Goal: Task Accomplishment & Management: Manage account settings

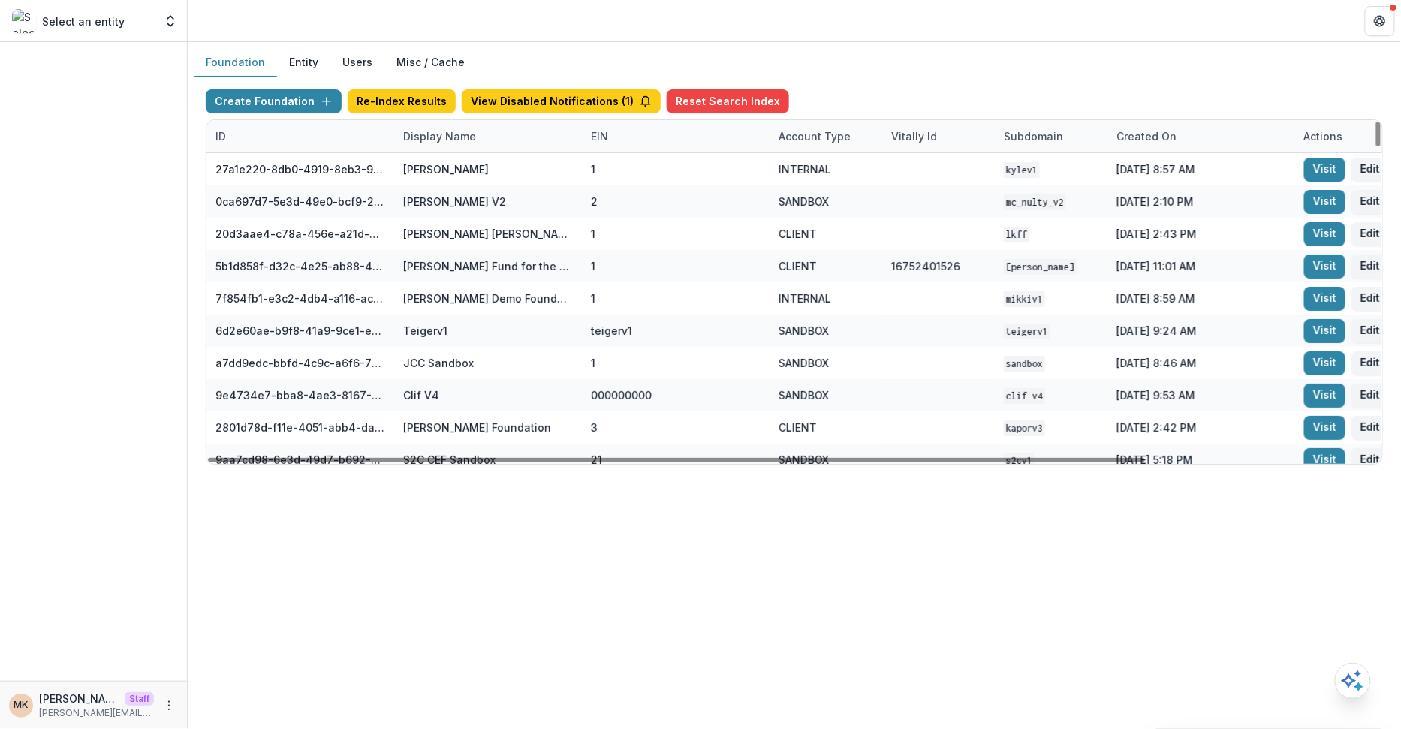
click at [453, 148] on div "Display Name" at bounding box center [488, 136] width 188 height 32
click at [444, 173] on input at bounding box center [486, 169] width 180 height 24
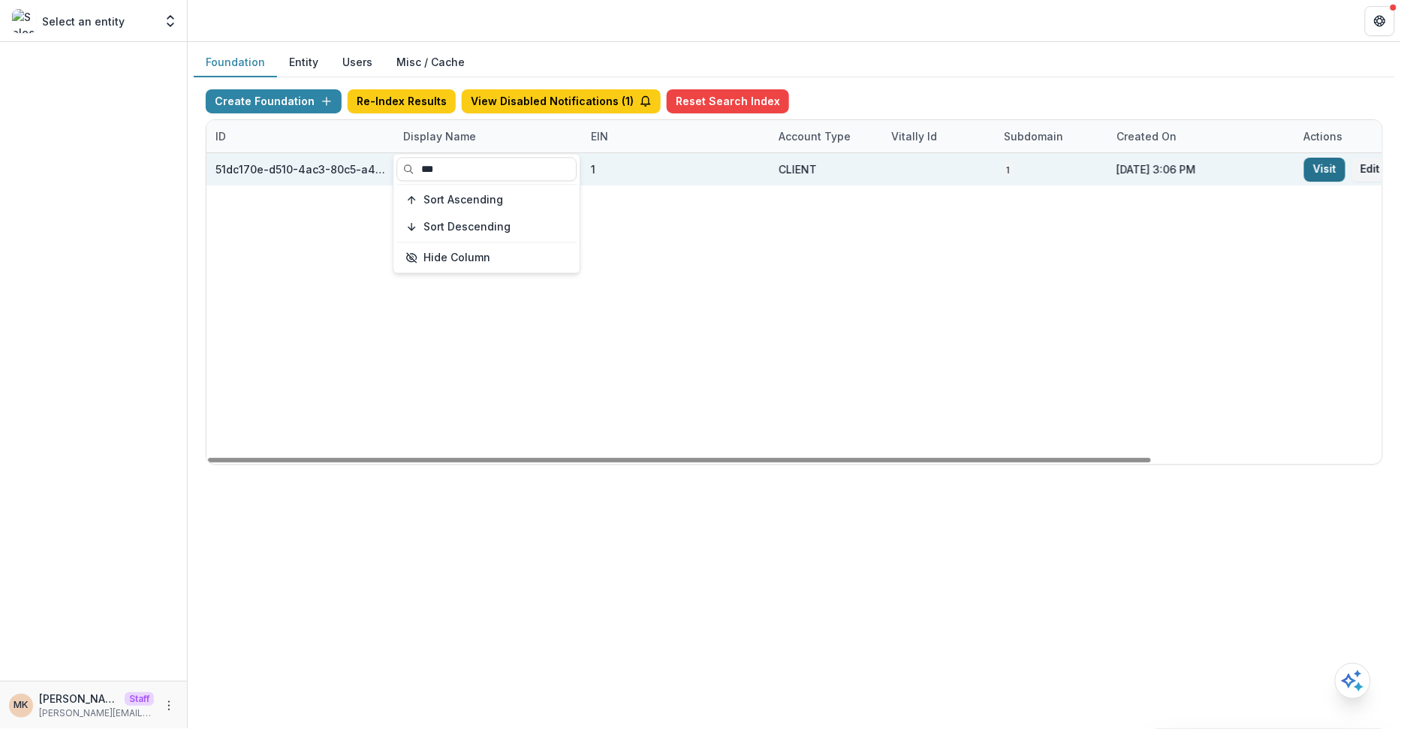
type input "***"
click at [1323, 176] on link "Visit" at bounding box center [1324, 170] width 41 height 24
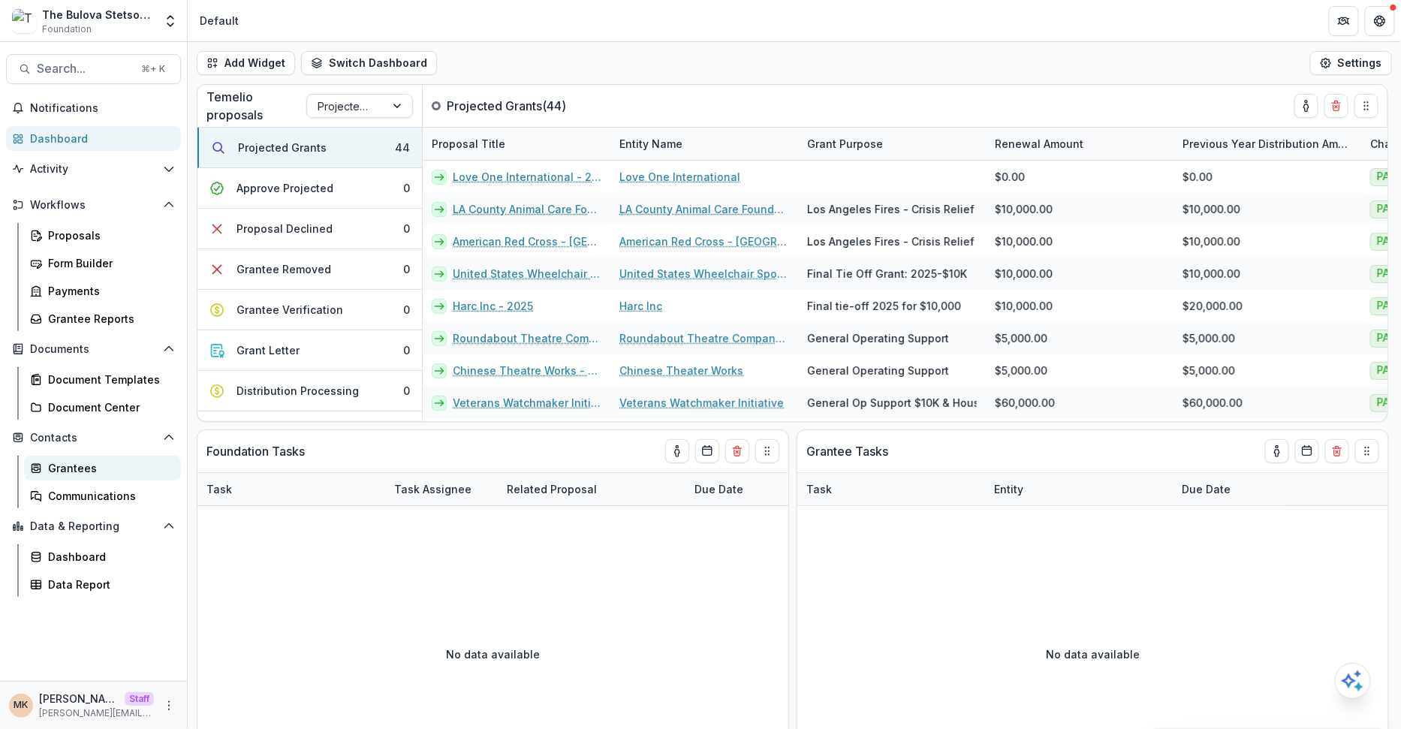
click at [60, 475] on link "Grantees" at bounding box center [102, 468] width 157 height 25
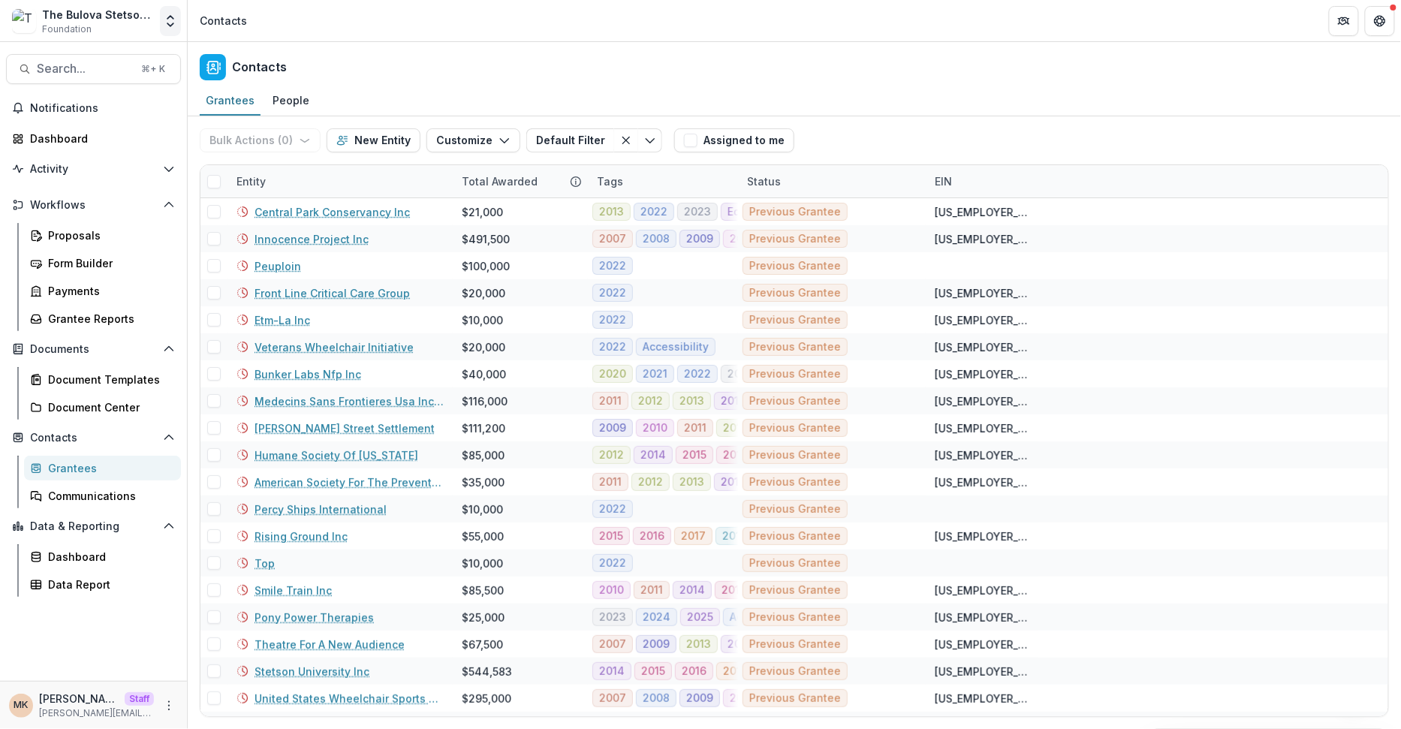
click at [164, 19] on icon "Open entity switcher" at bounding box center [170, 21] width 15 height 15
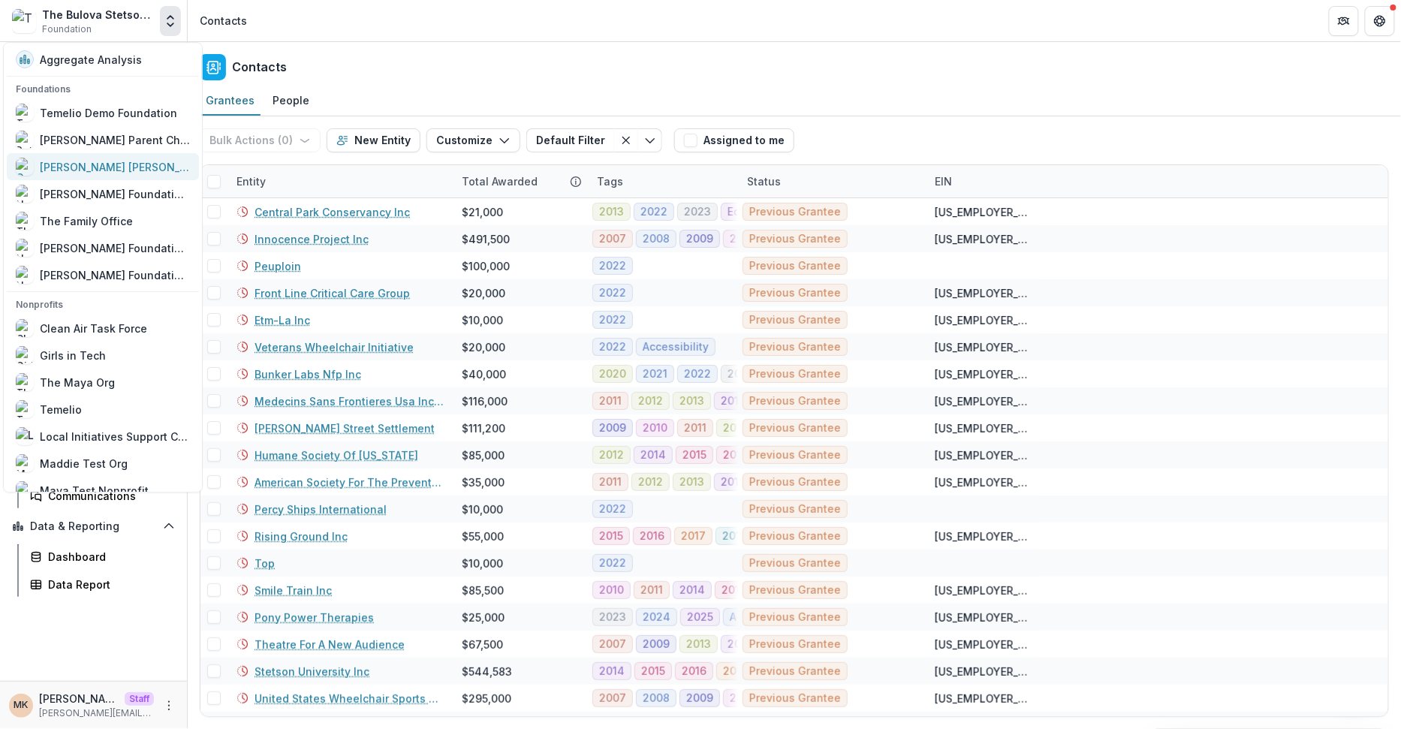
scroll to position [828, 0]
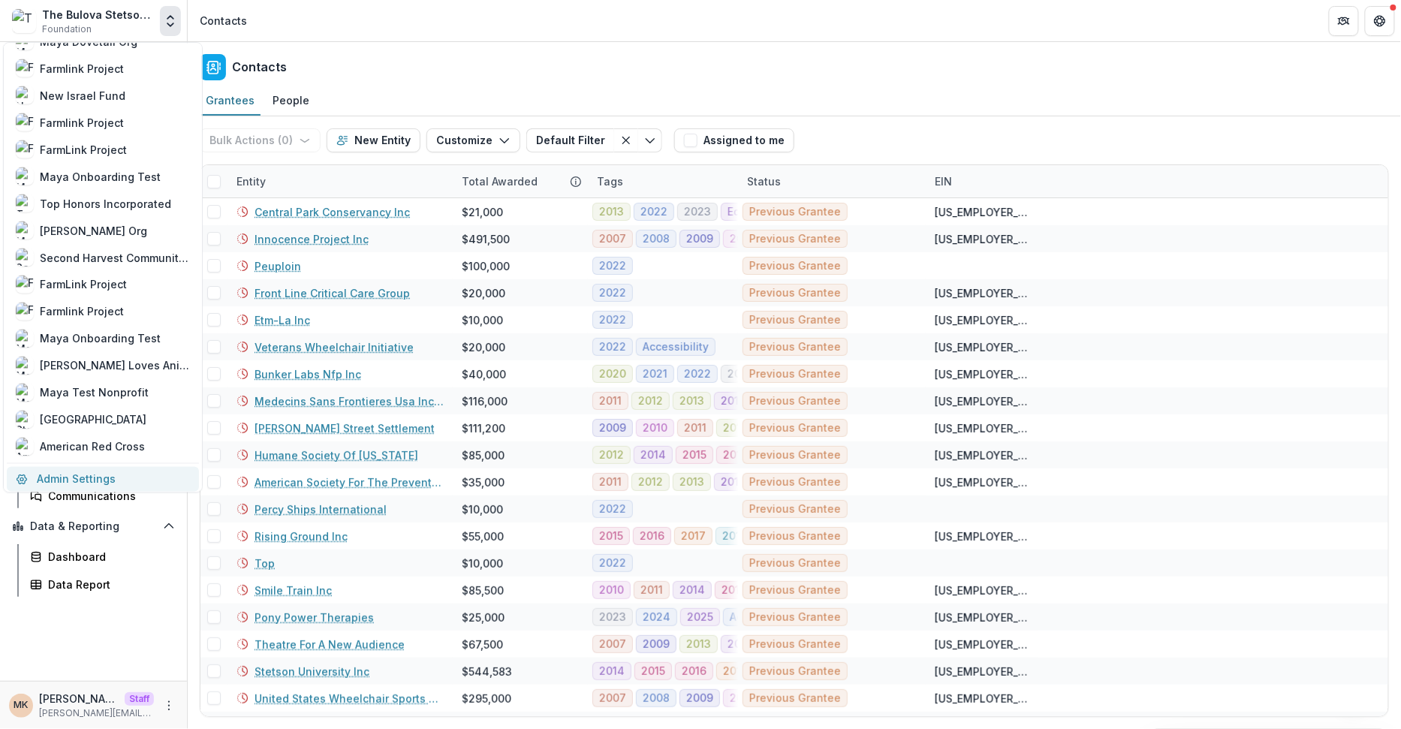
click at [69, 473] on link "Admin Settings" at bounding box center [103, 478] width 192 height 25
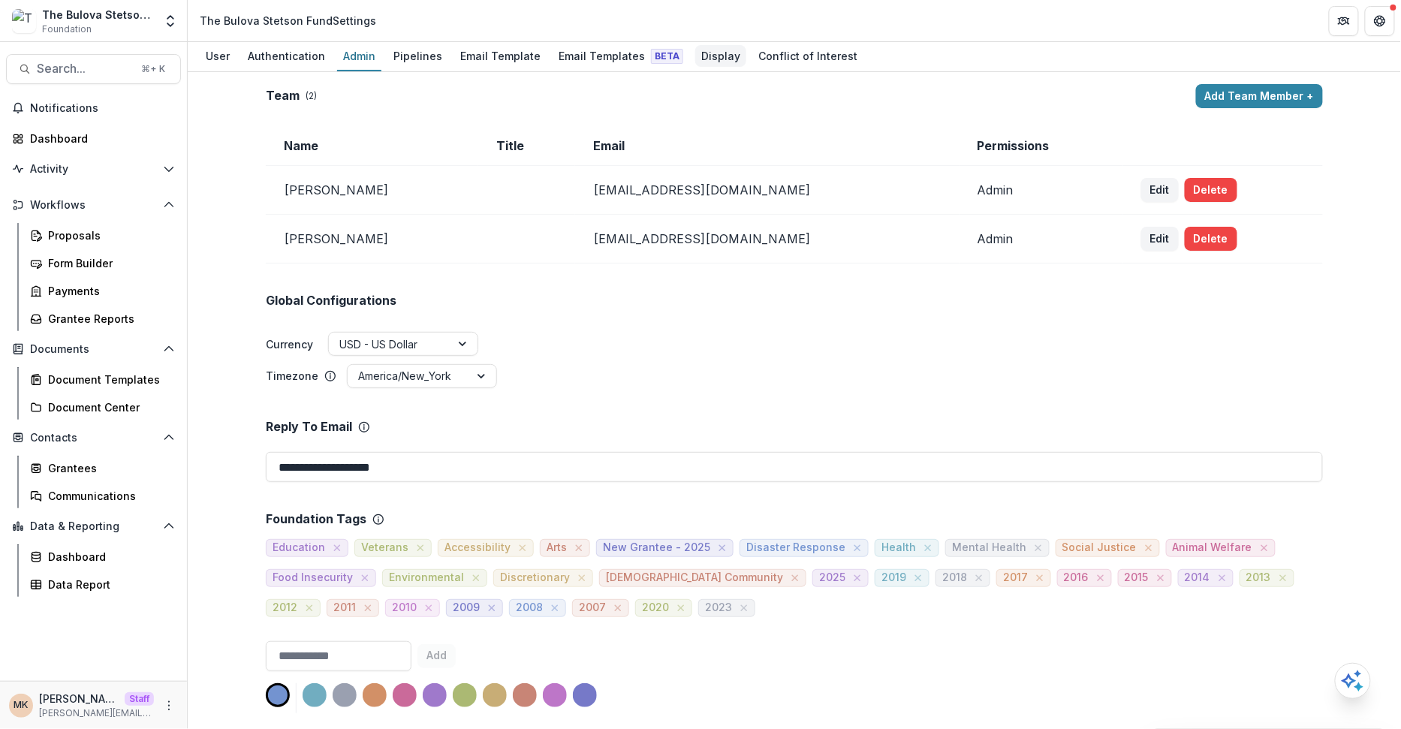
click at [695, 53] on div "Display" at bounding box center [720, 56] width 51 height 22
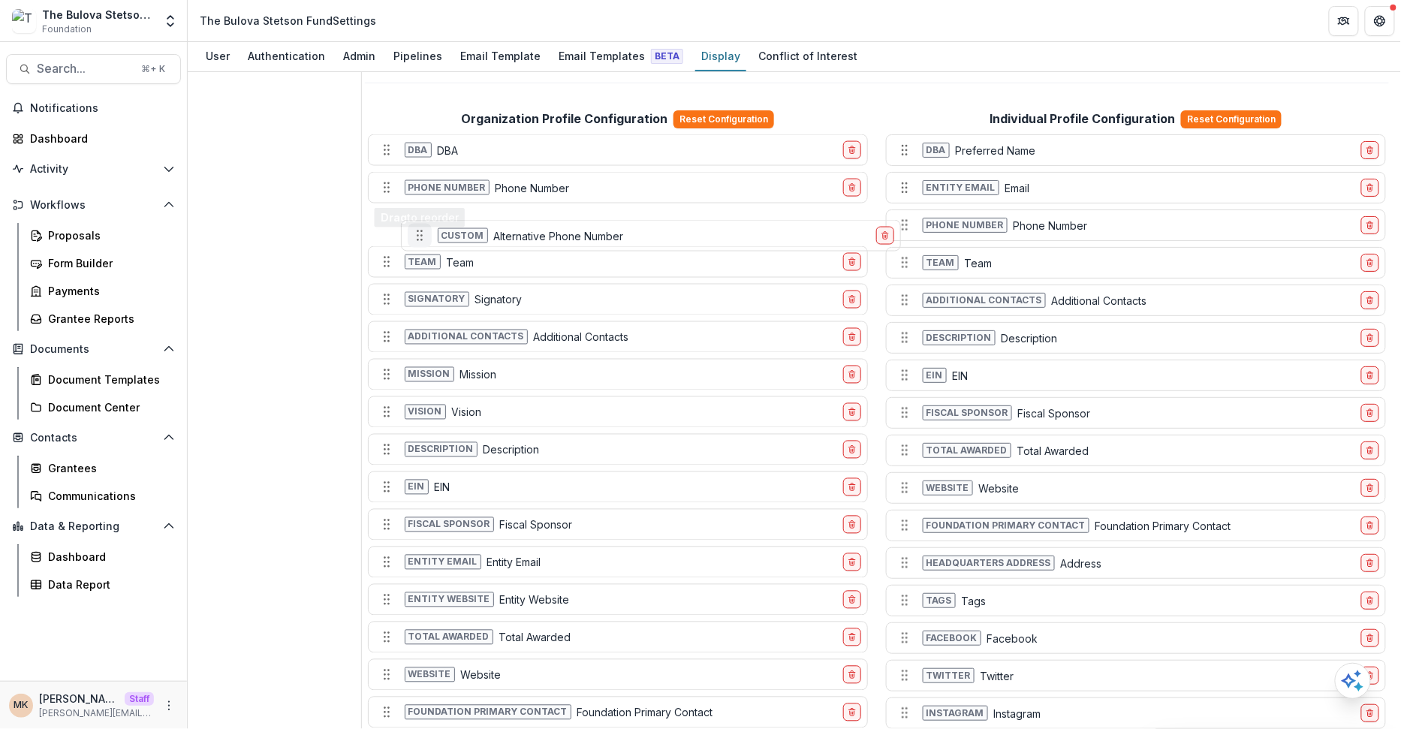
scroll to position [838, 0]
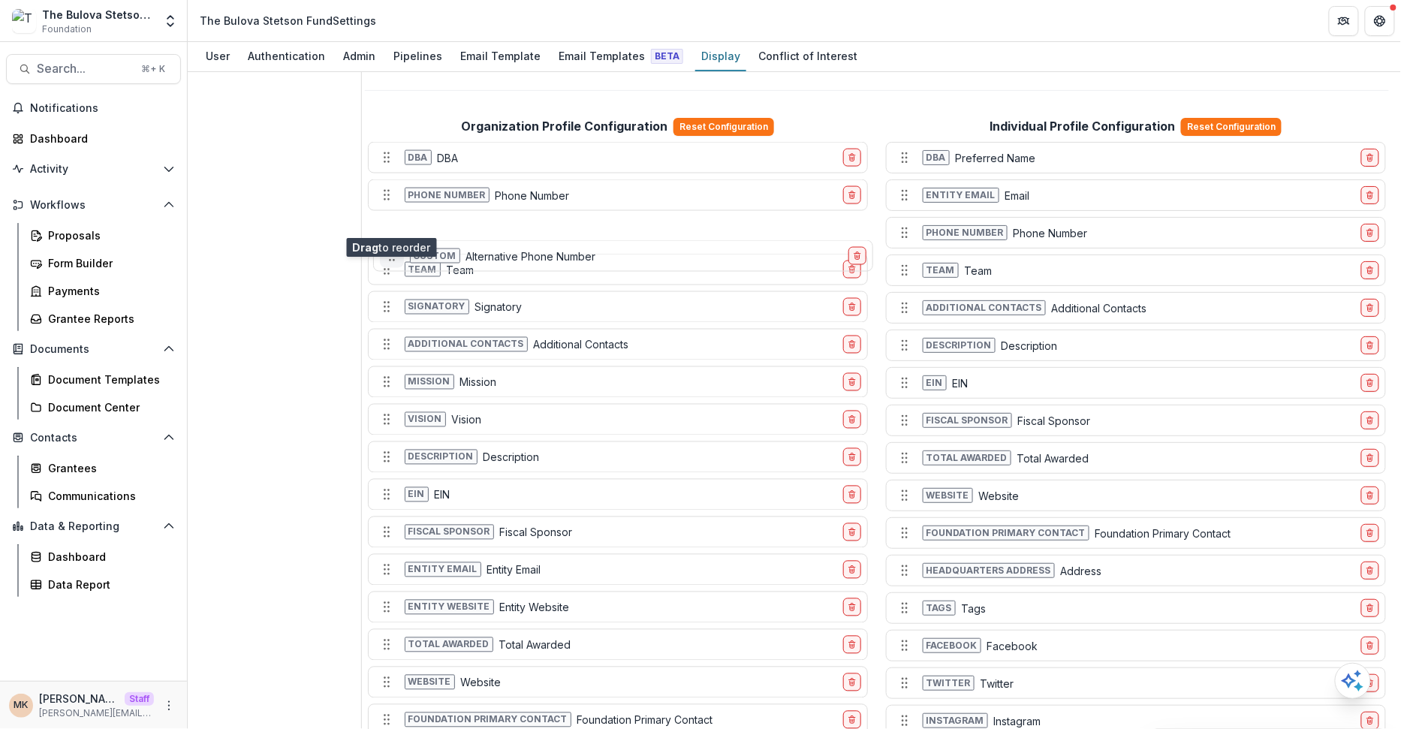
drag, startPoint x: 383, startPoint y: 665, endPoint x: 387, endPoint y: 219, distance: 445.9
click at [387, 248] on icon "Move field" at bounding box center [391, 255] width 15 height 15
click at [217, 255] on div "Contacts Individuals Payments Grantee Reports Grants" at bounding box center [281, 311] width 162 height 2130
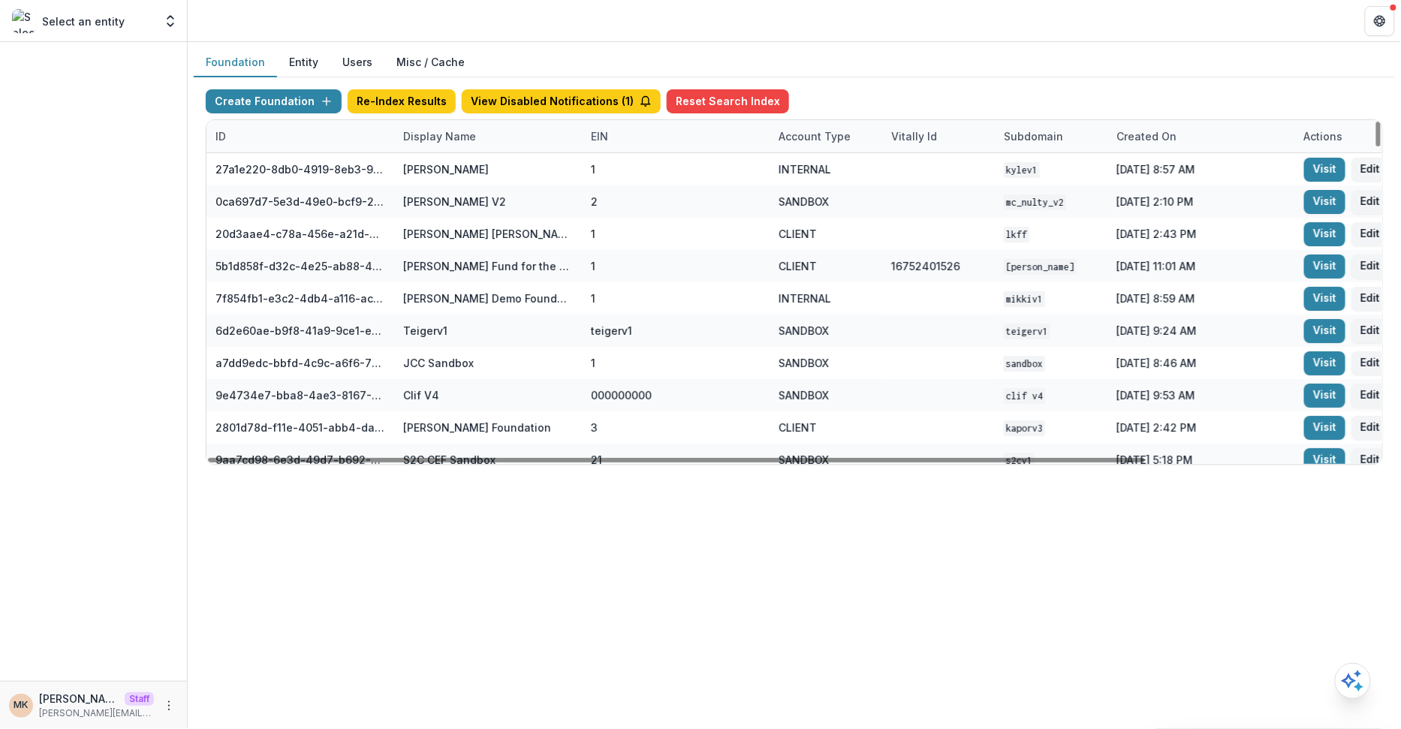
click at [429, 134] on div "Display Name" at bounding box center [439, 136] width 91 height 16
click at [432, 173] on input at bounding box center [486, 169] width 180 height 24
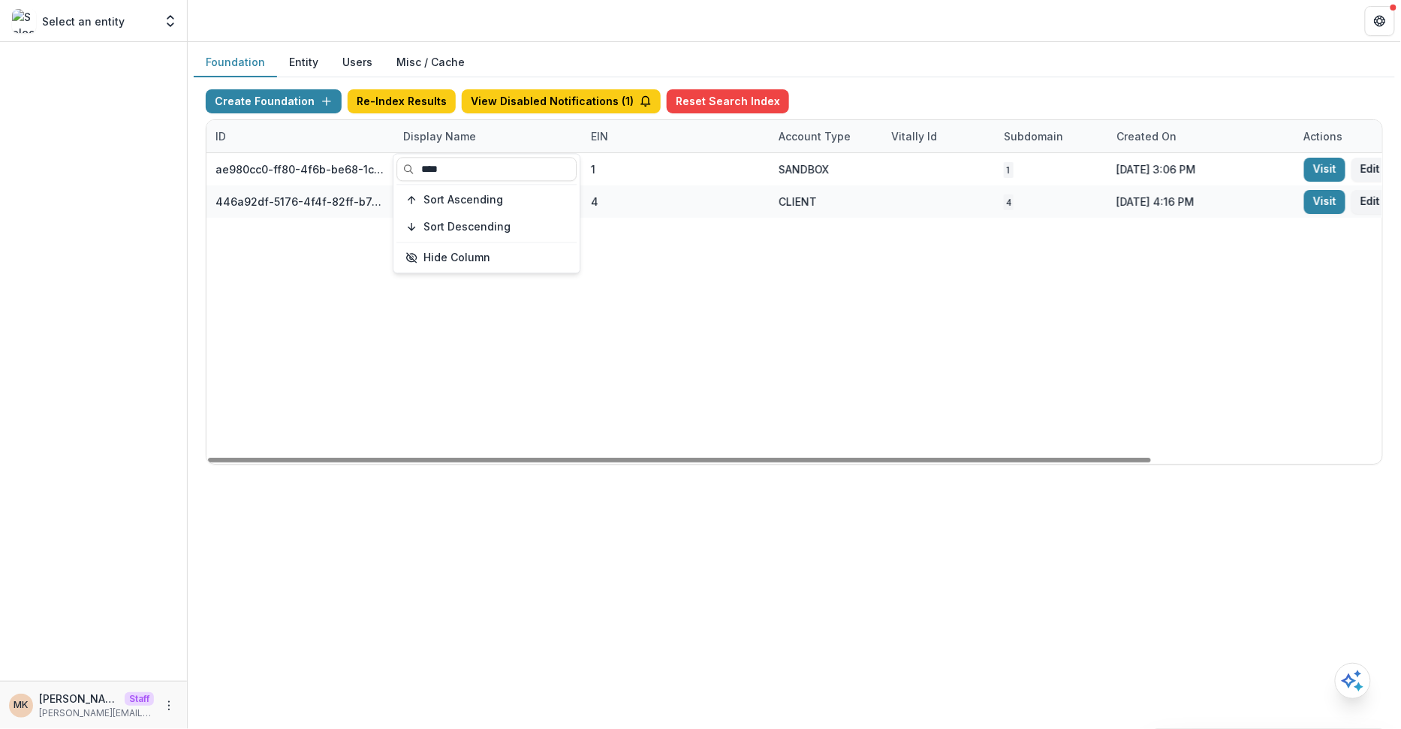
type input "****"
click at [1060, 107] on div "Create Foundation Re-Index Results View Disabled Notifications ( 1 ) Reset Sear…" at bounding box center [794, 104] width 1177 height 30
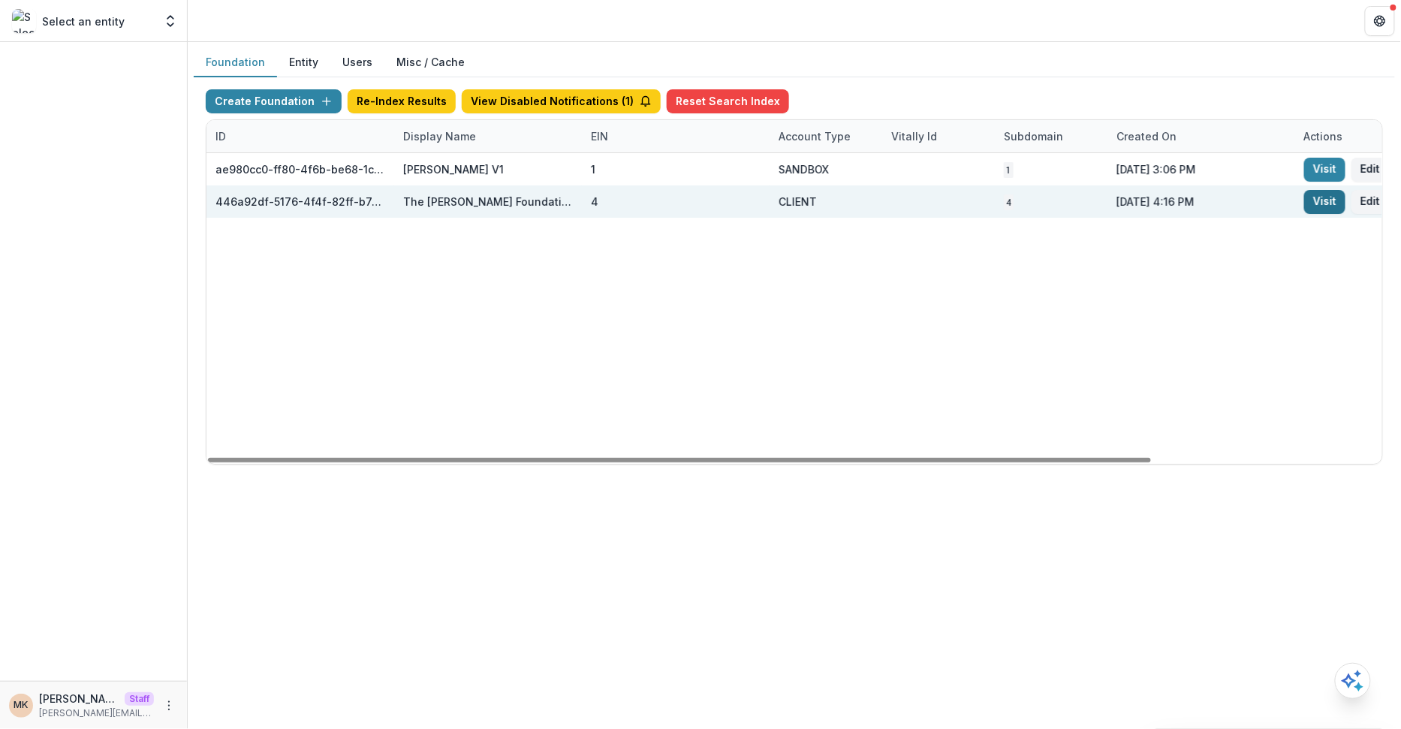
click at [1330, 200] on link "Visit" at bounding box center [1324, 202] width 41 height 24
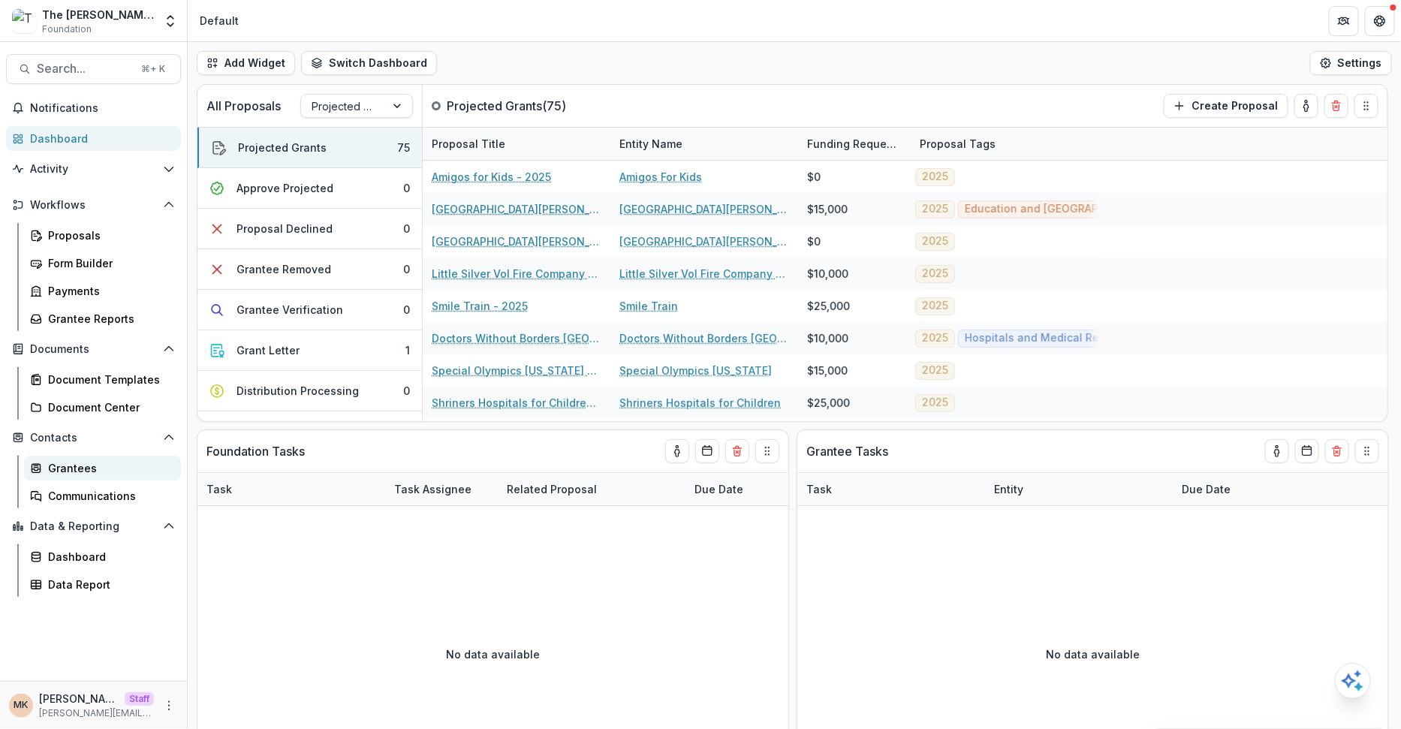
click at [62, 457] on link "Grantees" at bounding box center [102, 468] width 157 height 25
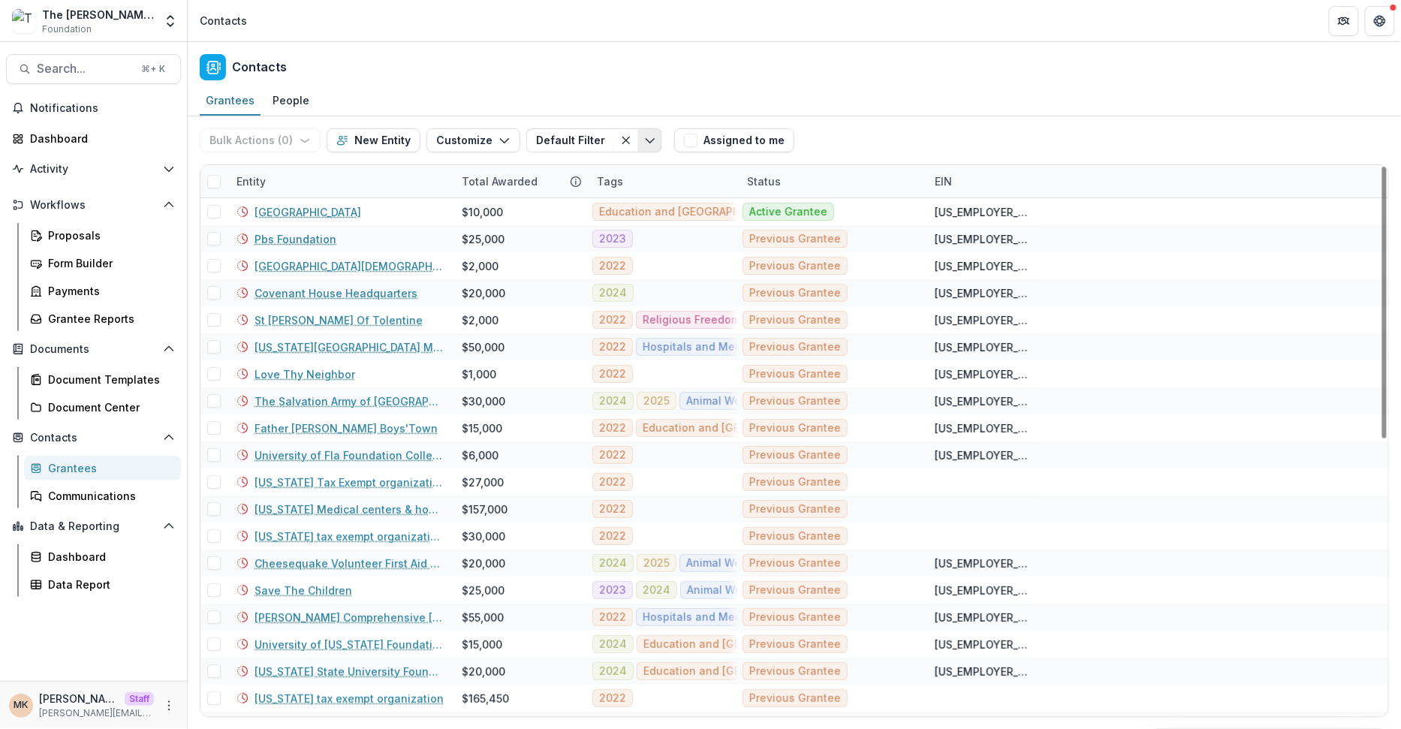
click at [644, 135] on button "Toggle menu" at bounding box center [650, 140] width 24 height 24
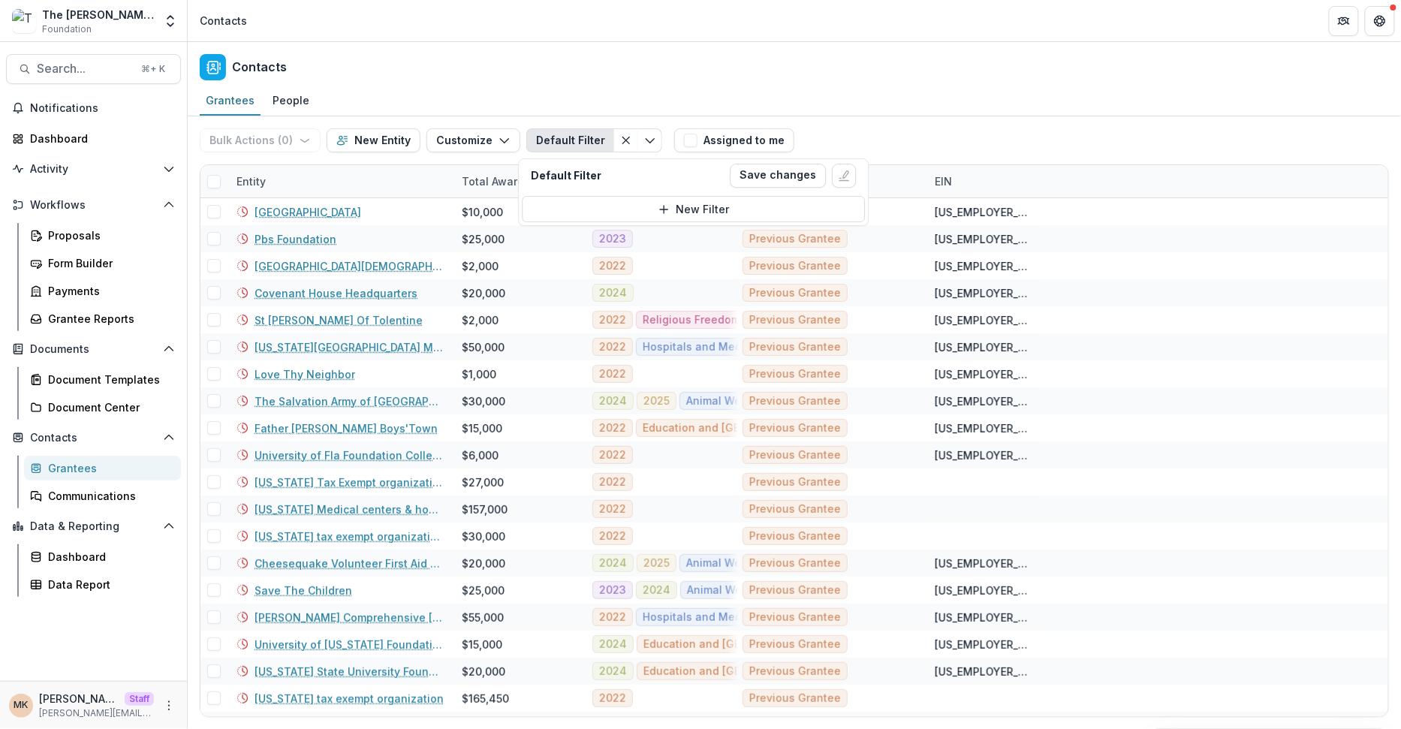
click at [883, 119] on div "Bulk Actions ( 0 ) Send Email Create Proposals Create Tasks New Entity Customiz…" at bounding box center [794, 140] width 1189 height 48
click at [164, 25] on icon "Open entity switcher" at bounding box center [170, 21] width 15 height 15
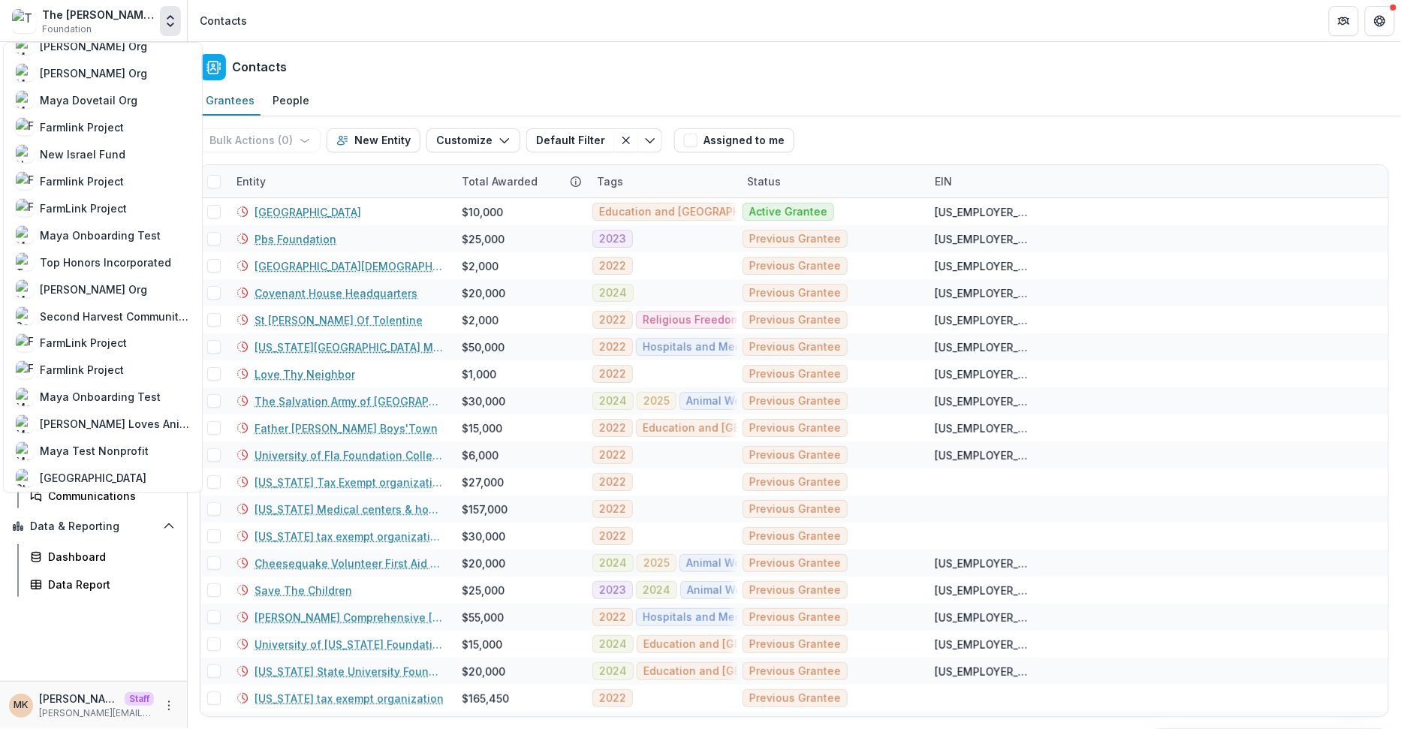
scroll to position [828, 0]
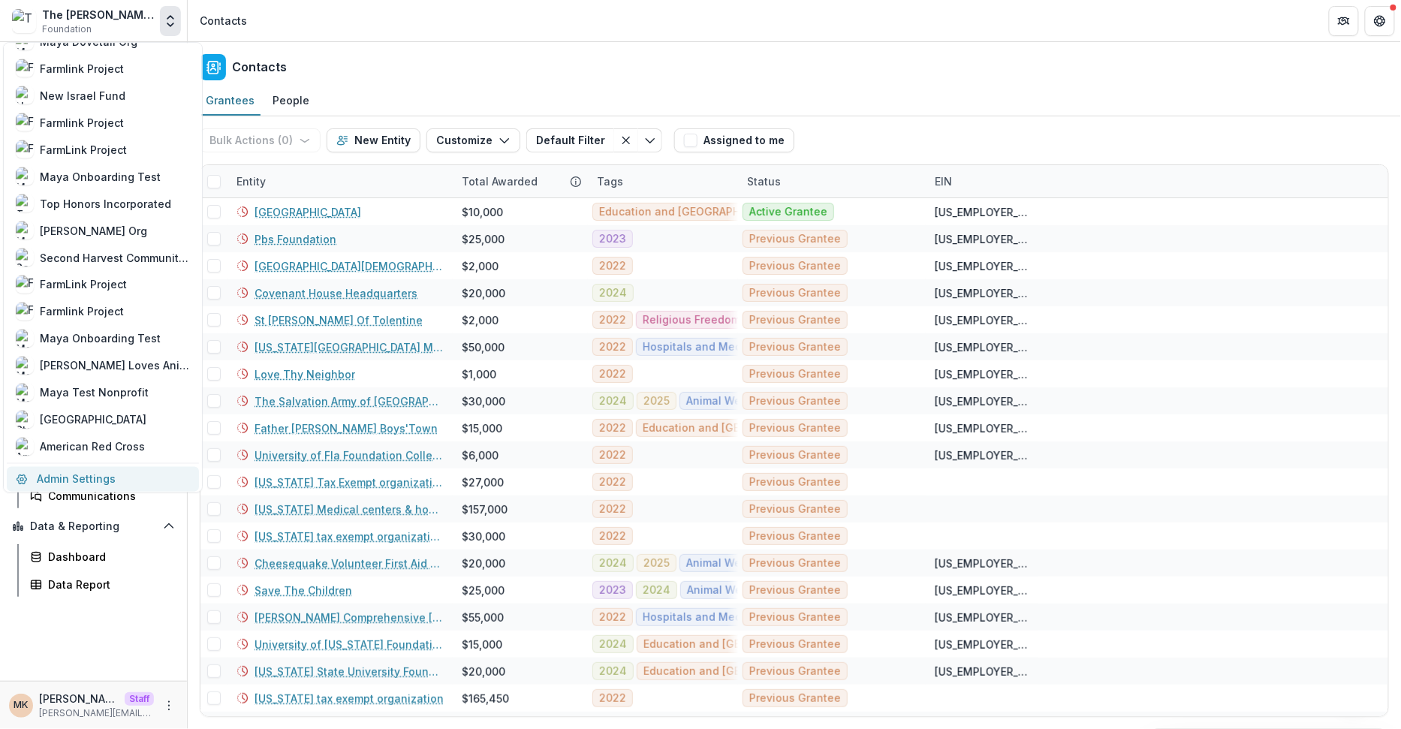
click at [94, 484] on link "Admin Settings" at bounding box center [103, 478] width 192 height 25
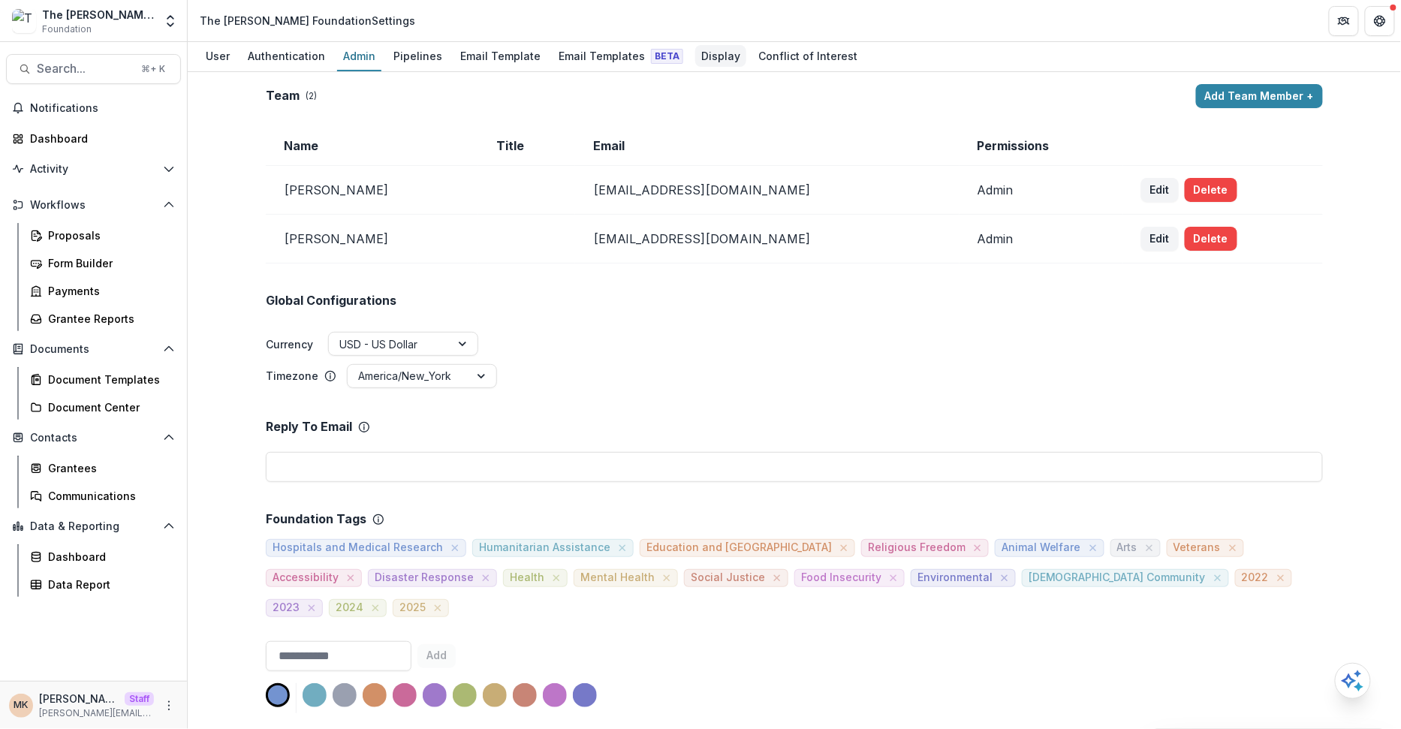
click at [711, 47] on div "Display" at bounding box center [720, 56] width 51 height 22
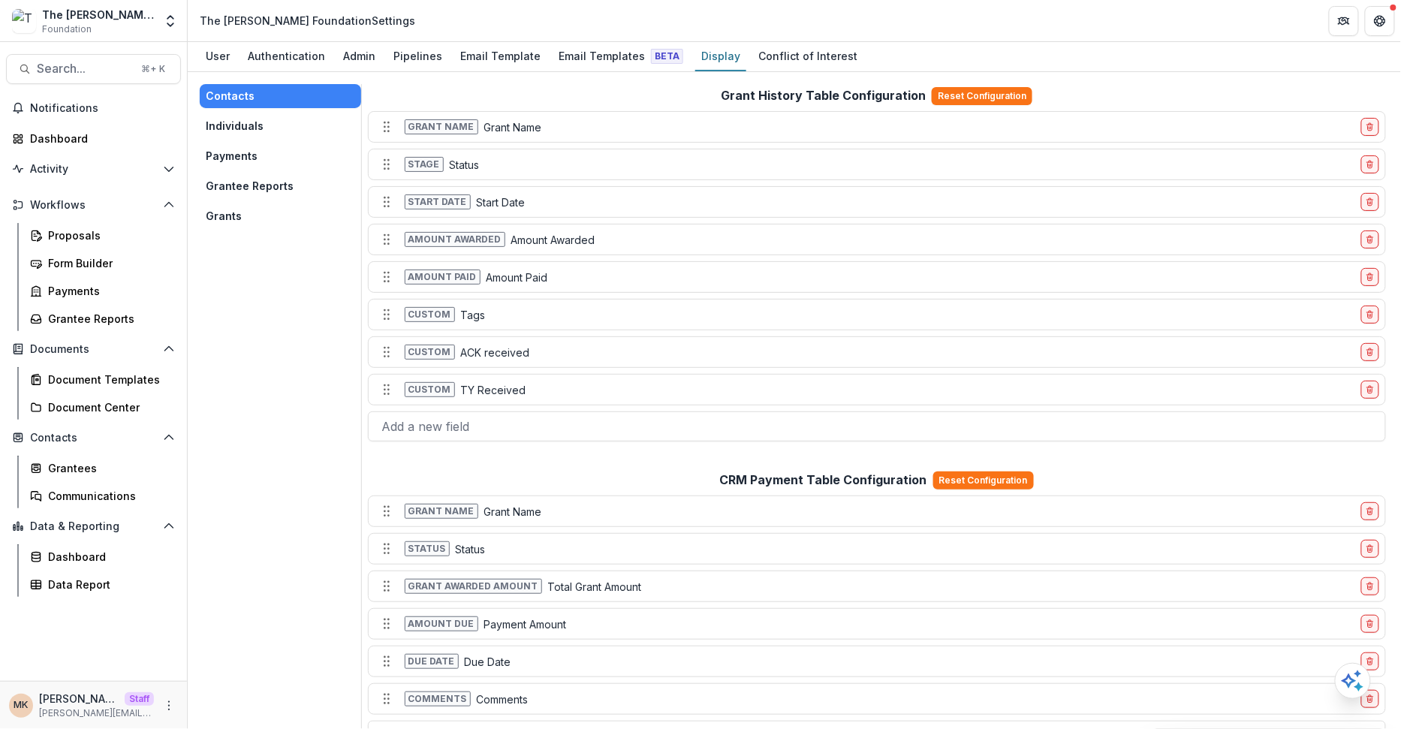
scroll to position [1314, 0]
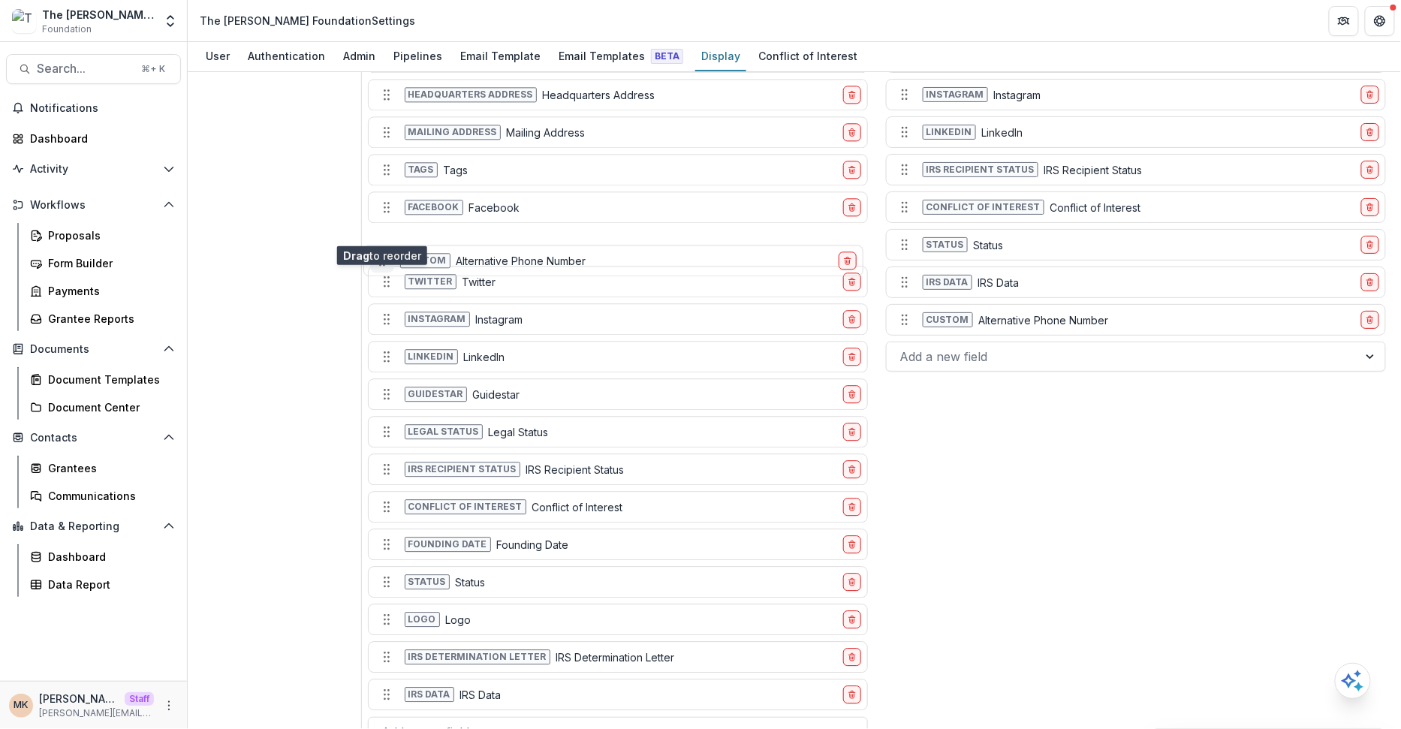
drag, startPoint x: 384, startPoint y: 665, endPoint x: 387, endPoint y: 218, distance: 447.4
click at [387, 253] on icon "Move field" at bounding box center [382, 260] width 15 height 15
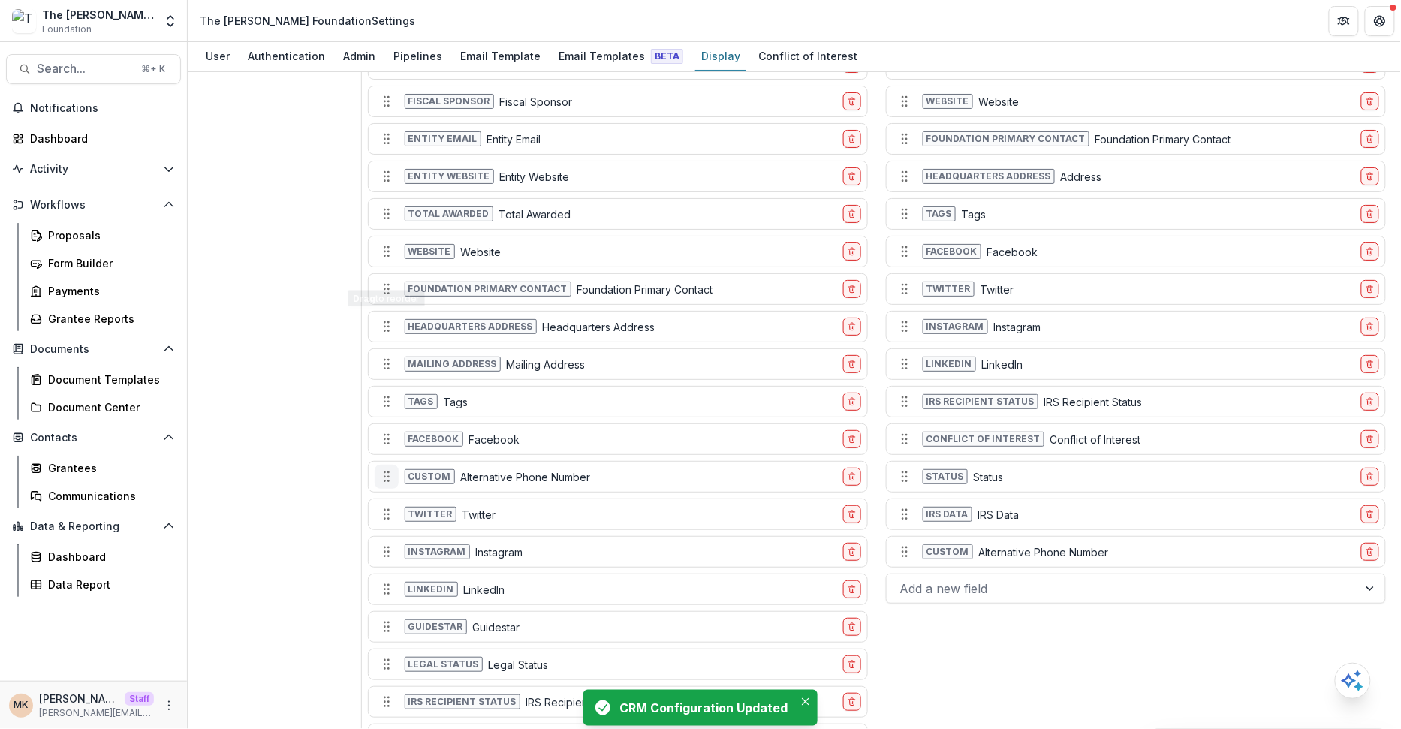
scroll to position [1070, 0]
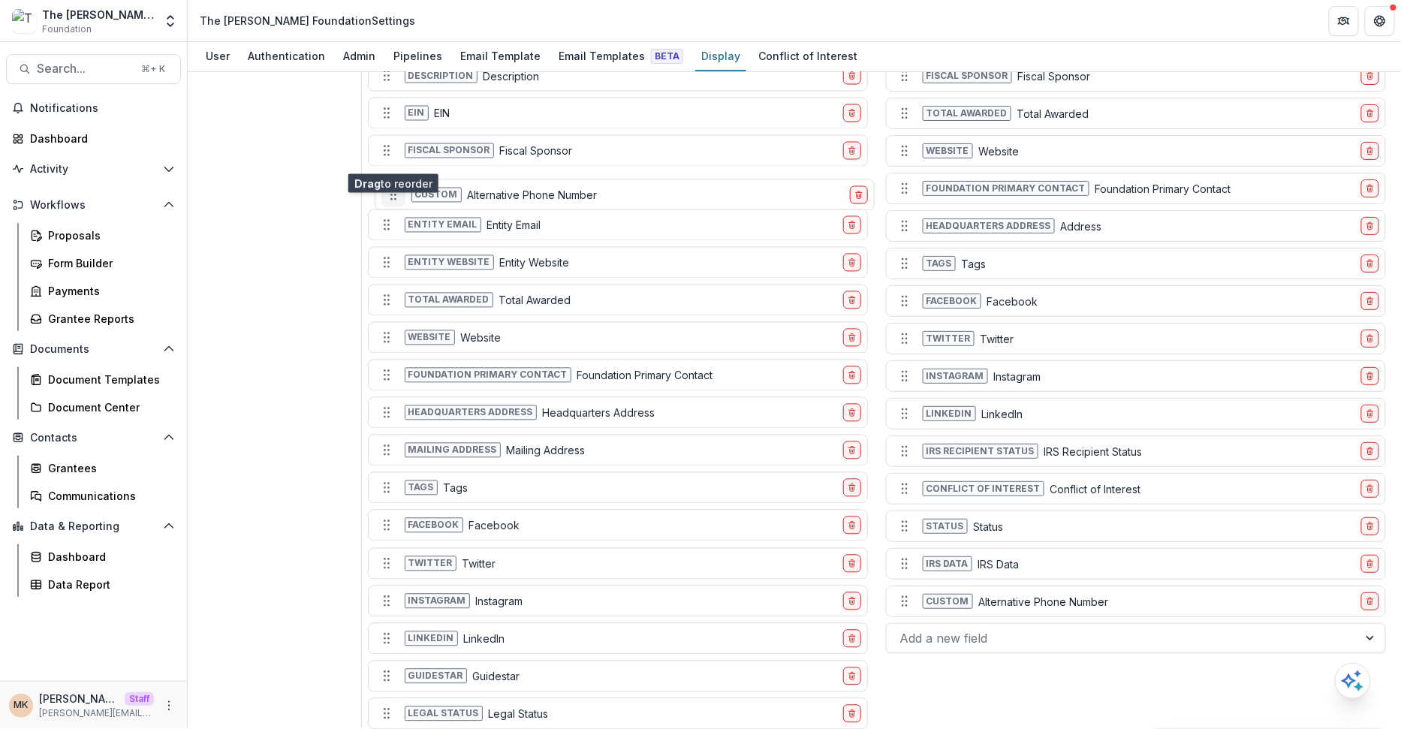
drag, startPoint x: 390, startPoint y: 466, endPoint x: 394, endPoint y: 156, distance: 310.1
click at [394, 188] on icon "Move field" at bounding box center [393, 195] width 15 height 15
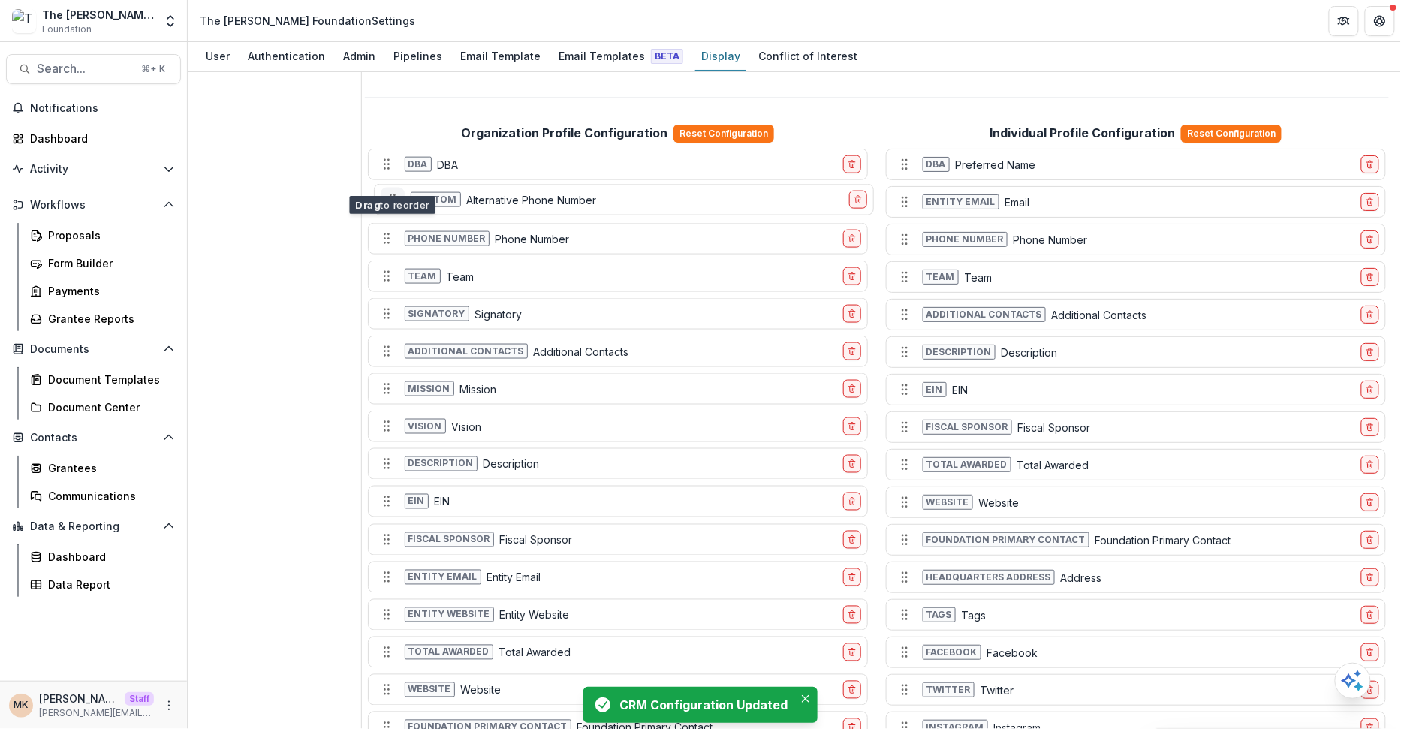
scroll to position [672, 0]
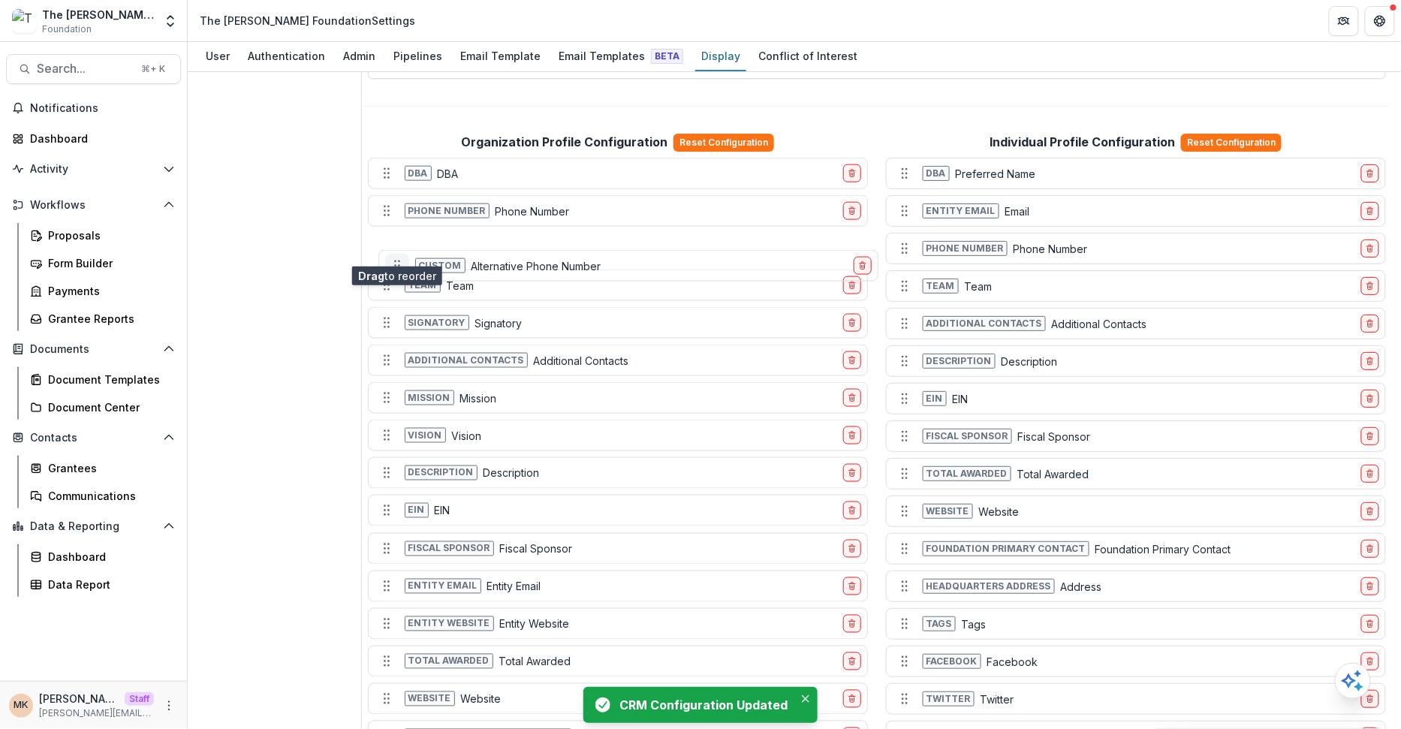
drag, startPoint x: 383, startPoint y: 407, endPoint x: 392, endPoint y: 239, distance: 168.4
click at [392, 254] on button "Move field" at bounding box center [397, 266] width 24 height 24
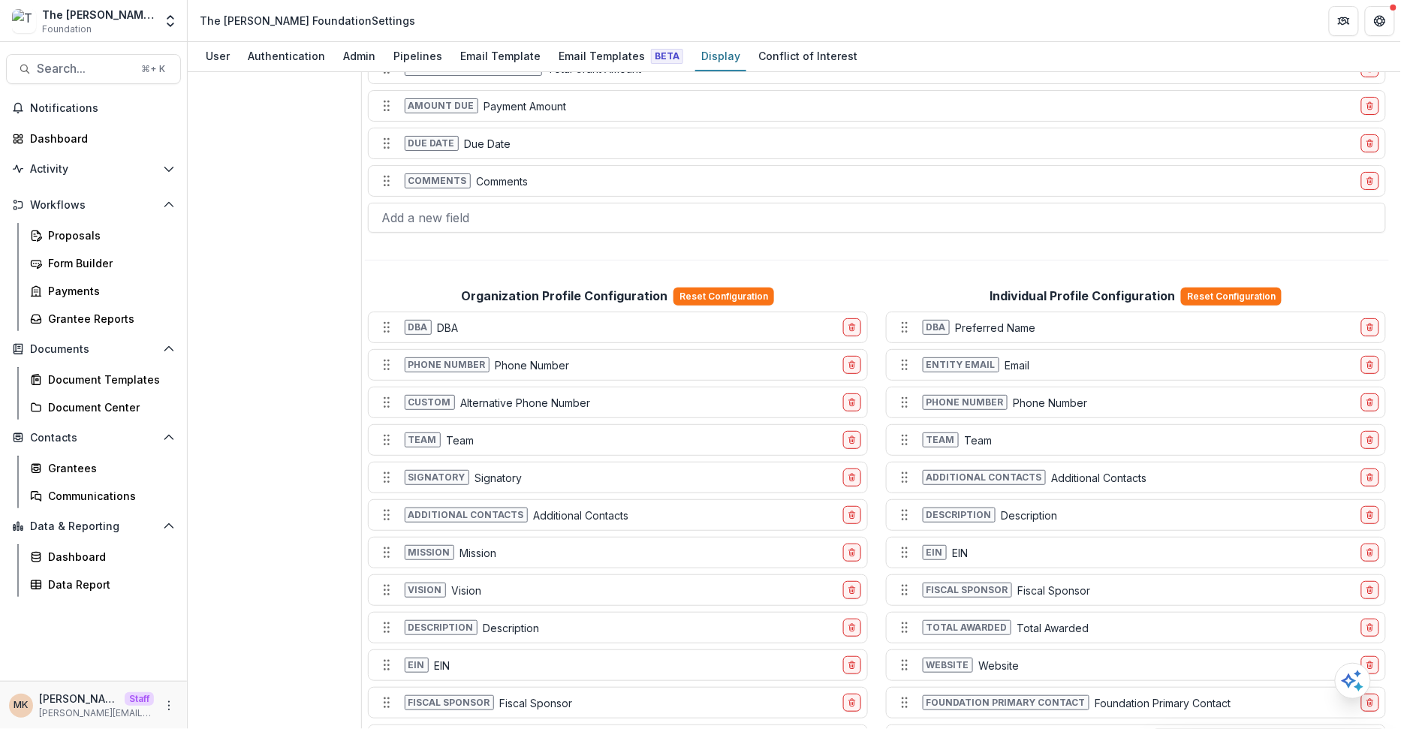
scroll to position [0, 0]
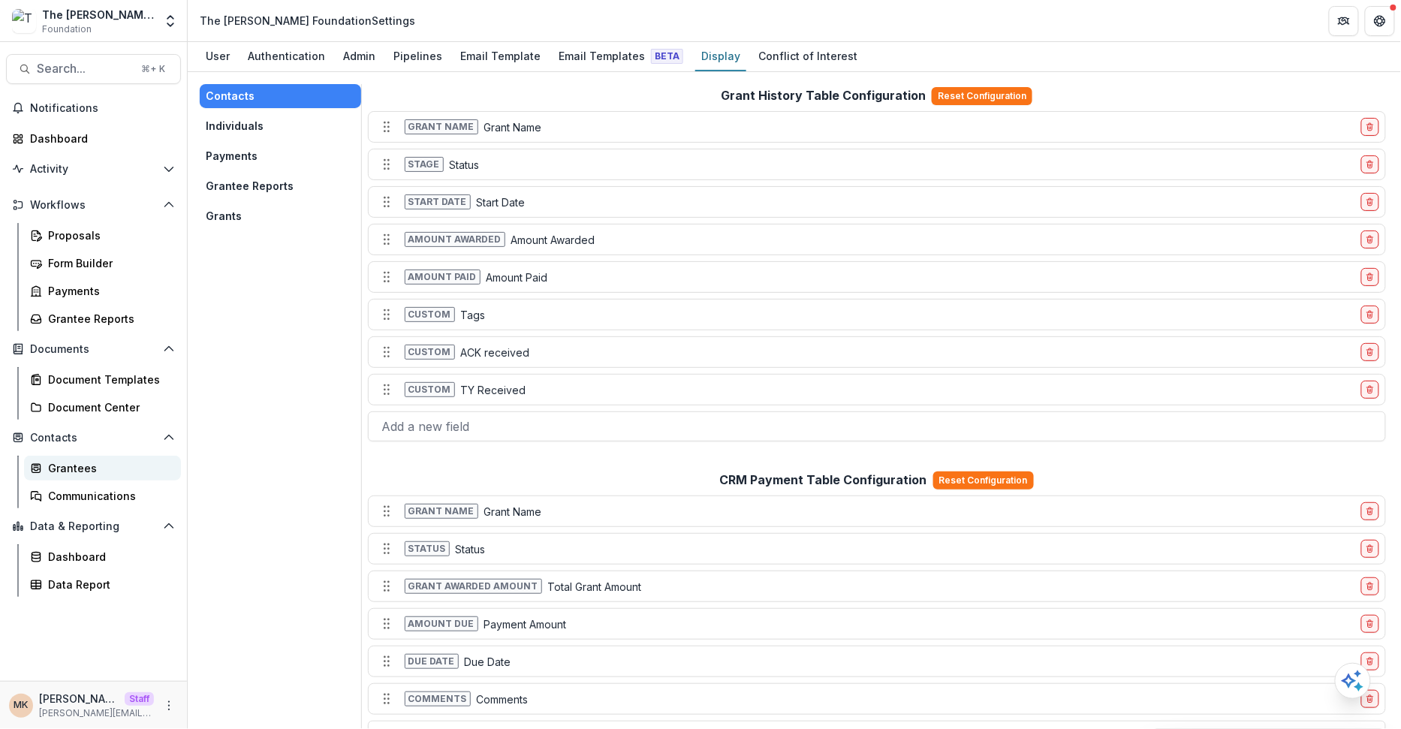
click at [80, 457] on link "Grantees" at bounding box center [102, 468] width 157 height 25
